Goal: Transaction & Acquisition: Download file/media

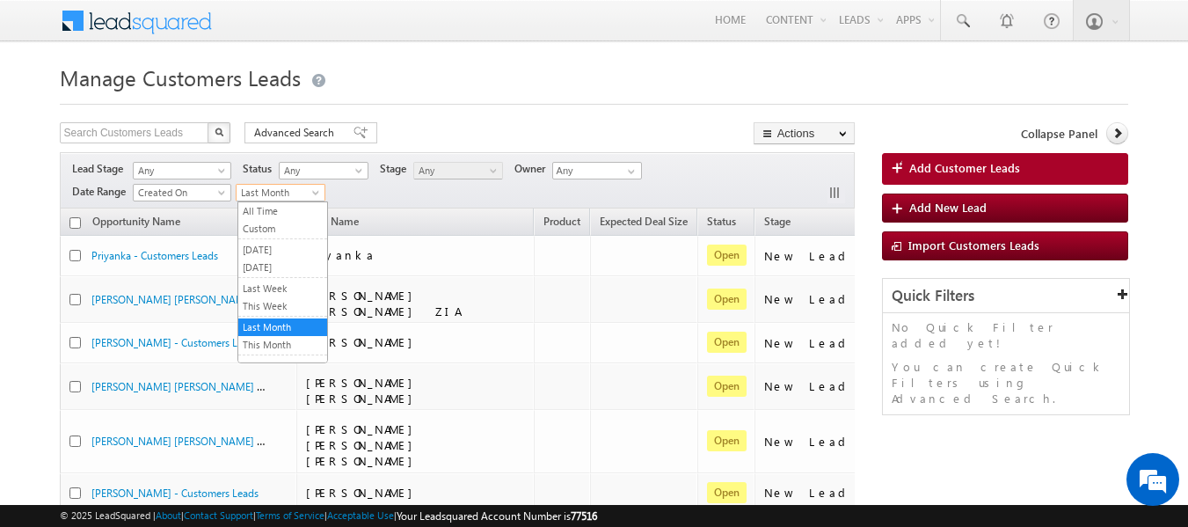
click at [314, 185] on span "Last Month" at bounding box center [278, 193] width 84 height 16
click at [279, 345] on link "This Month" at bounding box center [282, 345] width 89 height 16
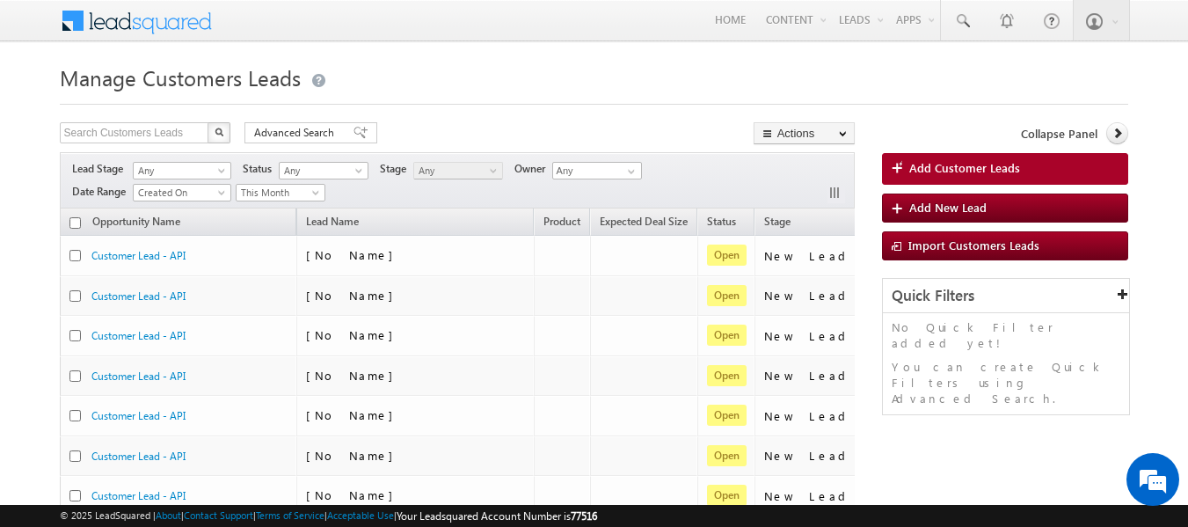
click at [782, 160] on link "Export Customers Leads" at bounding box center [803, 166] width 99 height 37
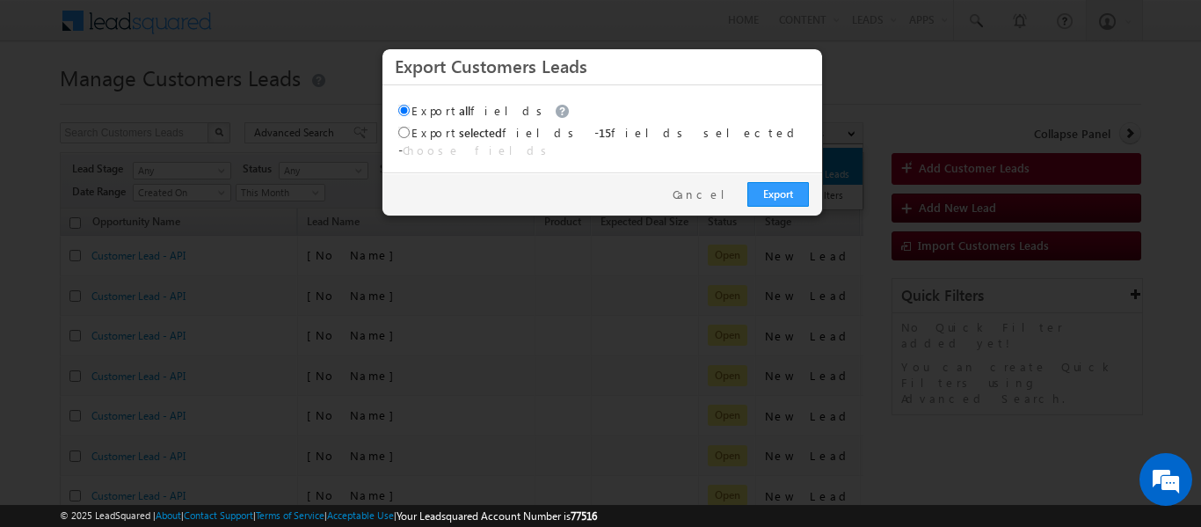
click at [783, 172] on div "Export Cancel" at bounding box center [602, 193] width 440 height 43
click at [770, 185] on link "Export" at bounding box center [778, 194] width 62 height 25
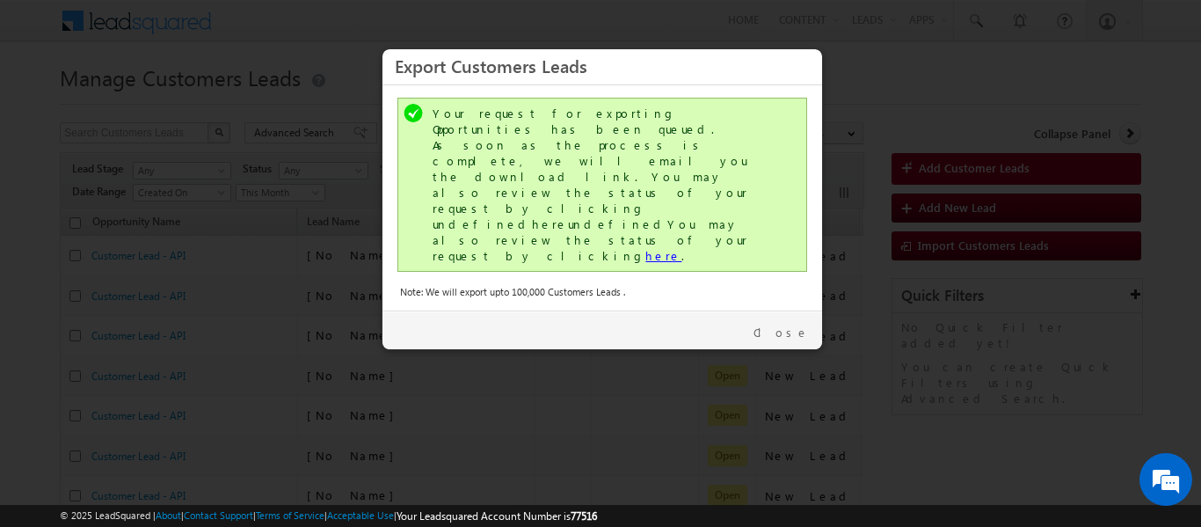
click at [645, 248] on link "here" at bounding box center [663, 255] width 36 height 15
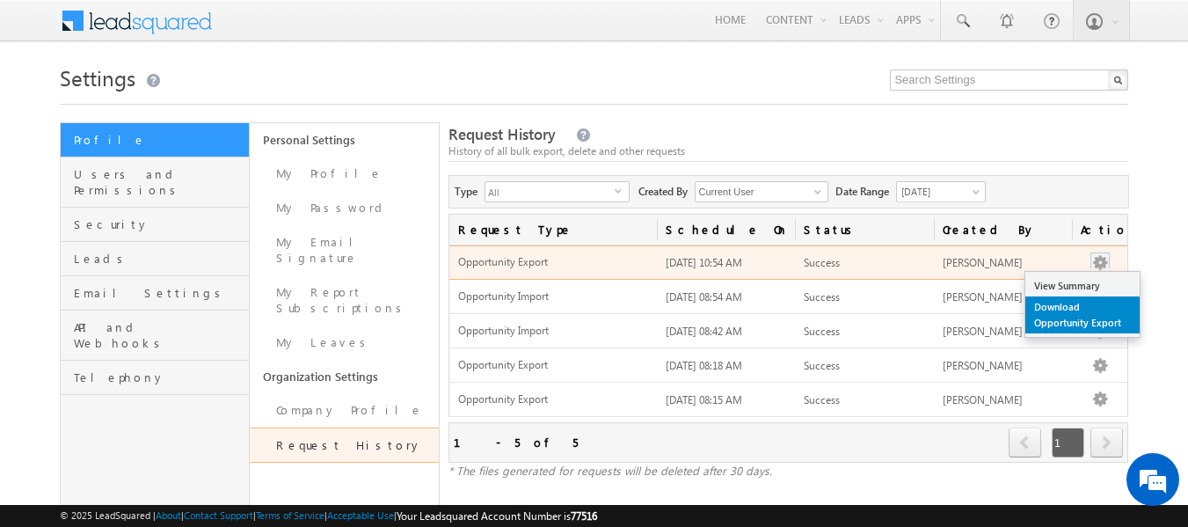
click at [1058, 308] on link "Download Opportunity Export" at bounding box center [1082, 314] width 114 height 37
